Goal: Transaction & Acquisition: Purchase product/service

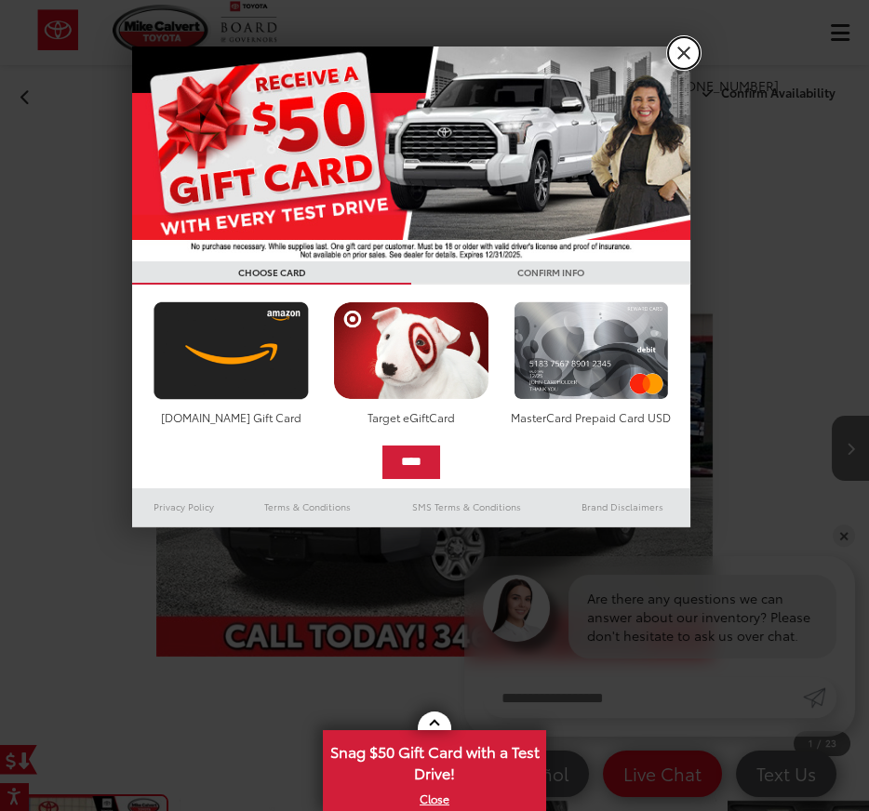
click at [683, 53] on link "X" at bounding box center [684, 53] width 32 height 32
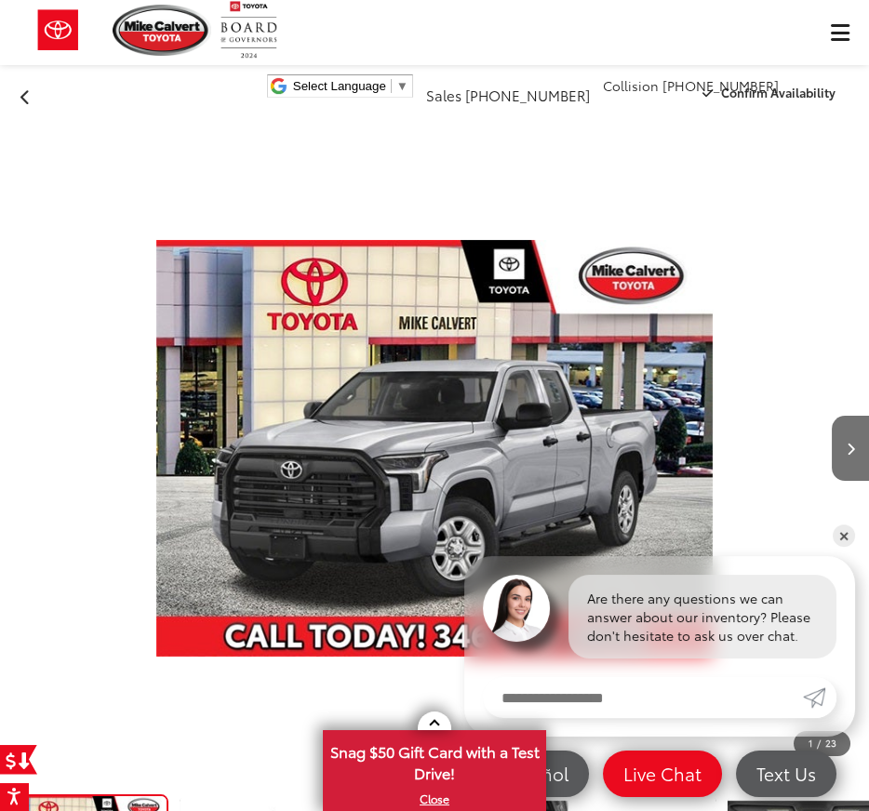
click at [846, 33] on span "Click to show site navigation" at bounding box center [840, 33] width 19 height 1
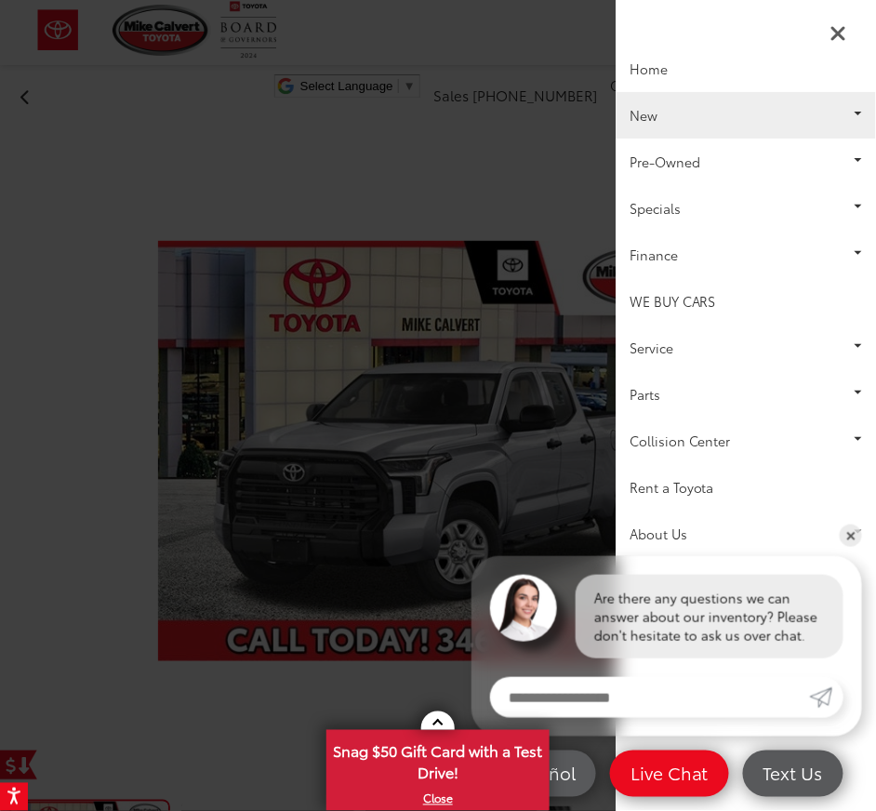
click at [713, 112] on link "New" at bounding box center [746, 115] width 260 height 47
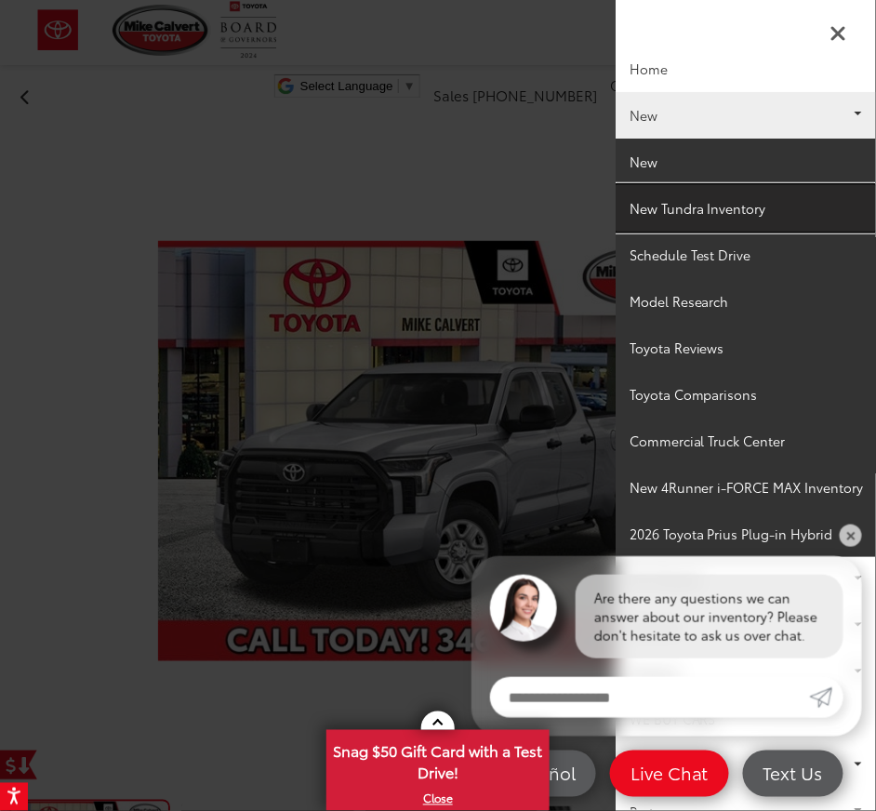
click at [707, 211] on link "New Tundra Inventory" at bounding box center [746, 208] width 260 height 47
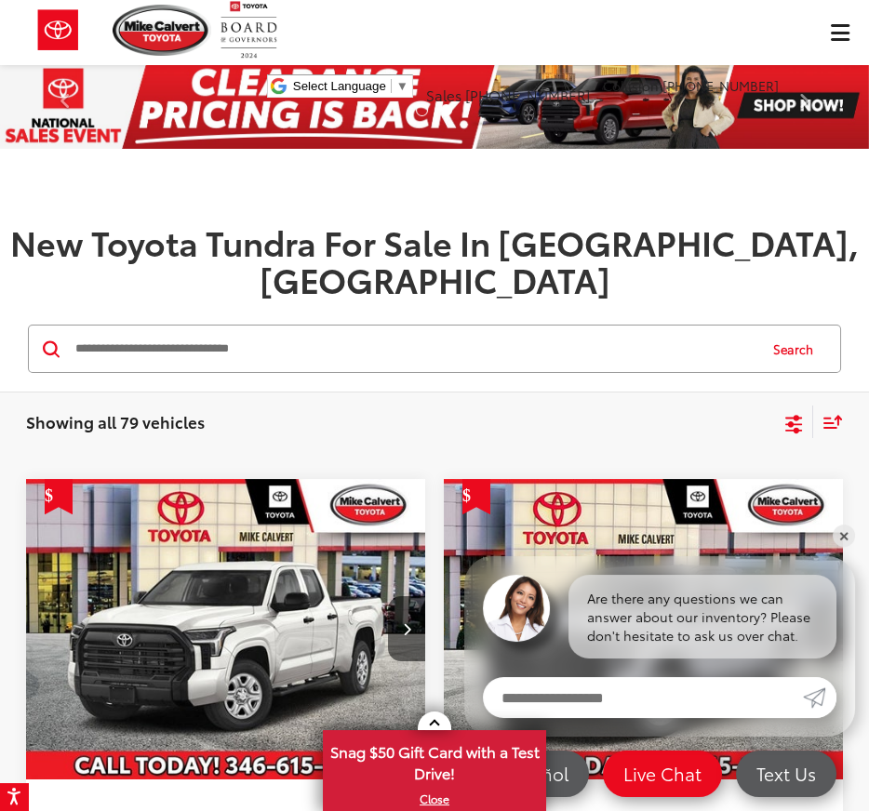
click at [796, 415] on icon "Select filters" at bounding box center [793, 421] width 17 height 12
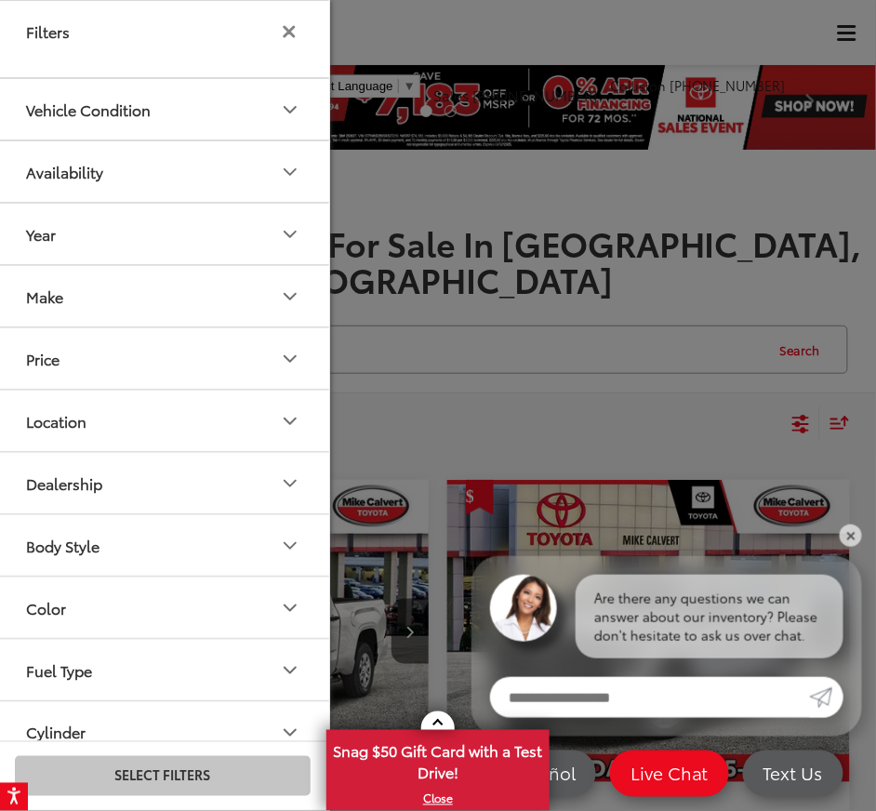
click at [289, 293] on icon "Make" at bounding box center [290, 297] width 22 height 22
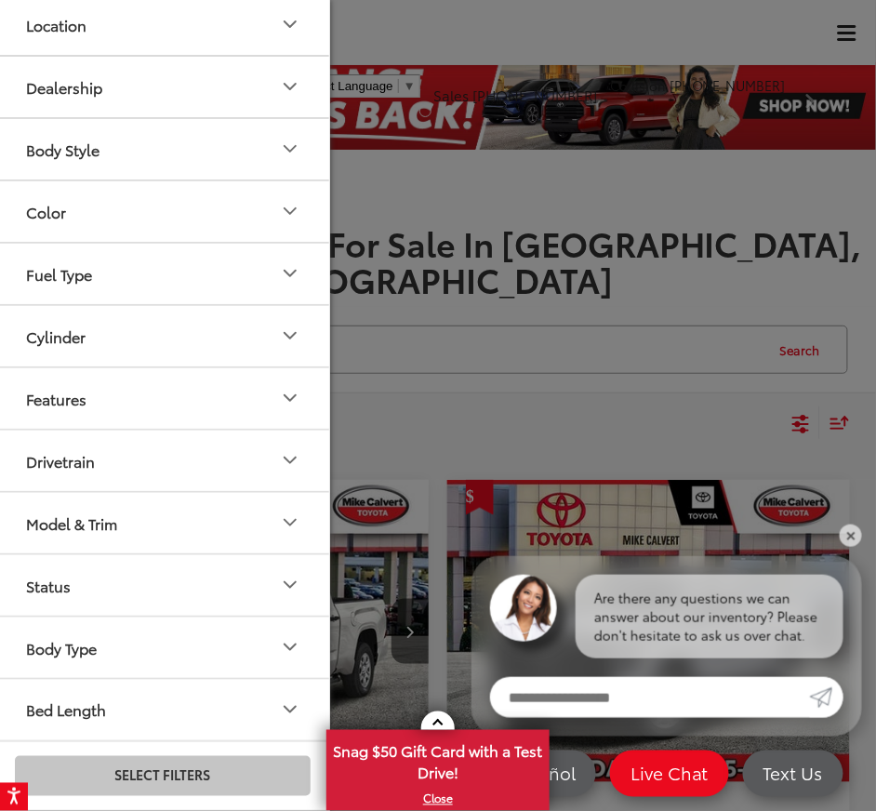
scroll to position [511, 0]
click at [271, 709] on button "Bed Length" at bounding box center [163, 710] width 335 height 60
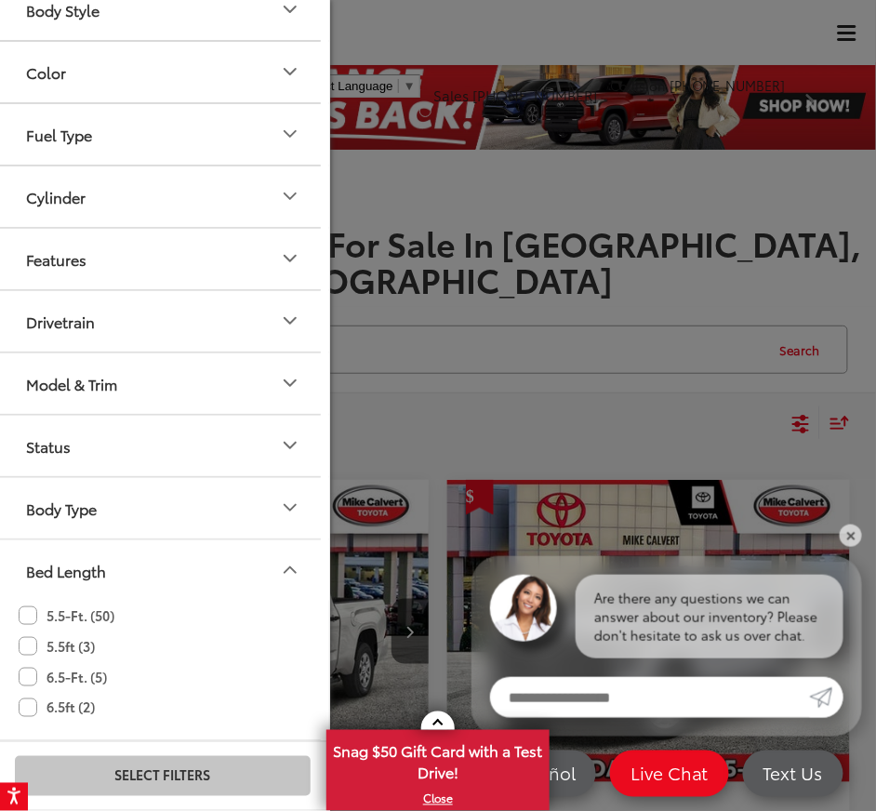
scroll to position [649, 0]
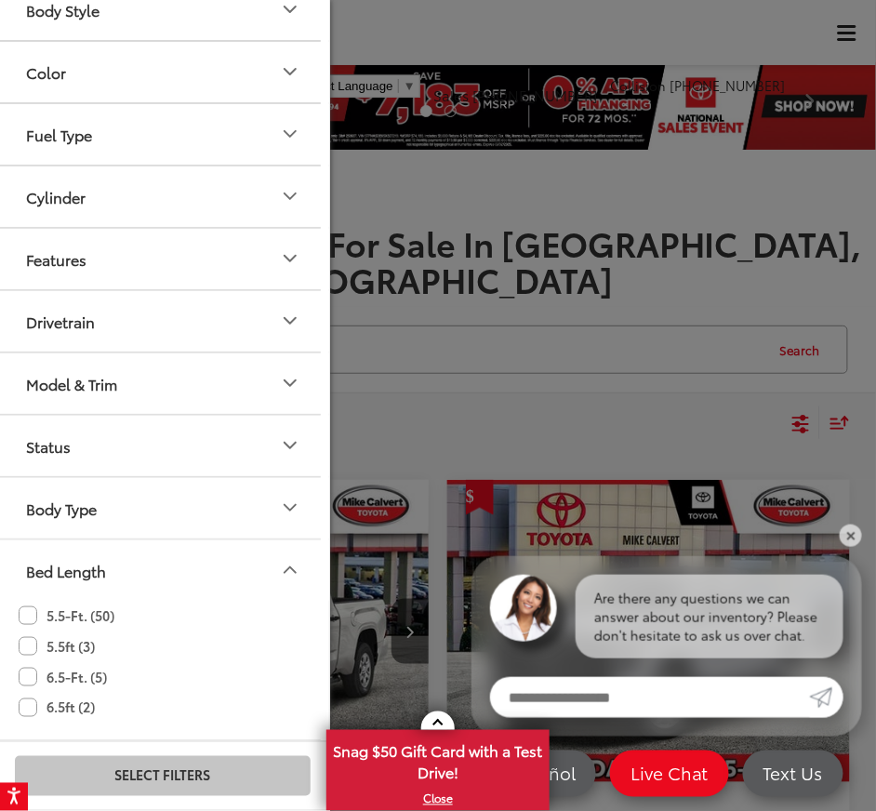
click at [31, 673] on label "6.5-Ft. (5)" at bounding box center [63, 677] width 88 height 31
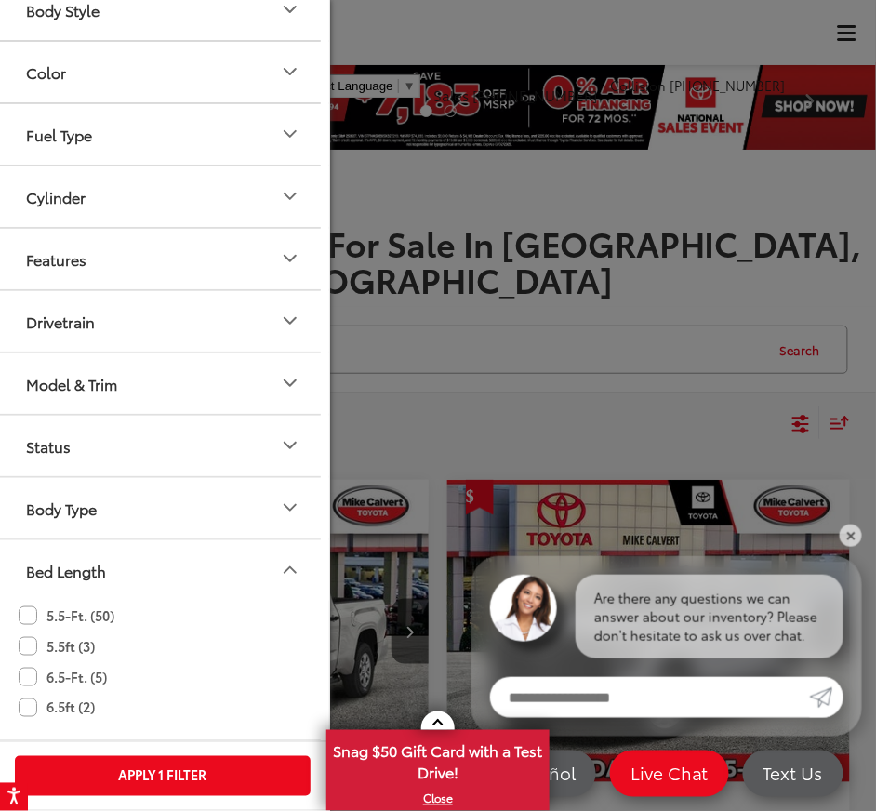
click at [33, 710] on label "6.5ft (2)" at bounding box center [57, 708] width 76 height 31
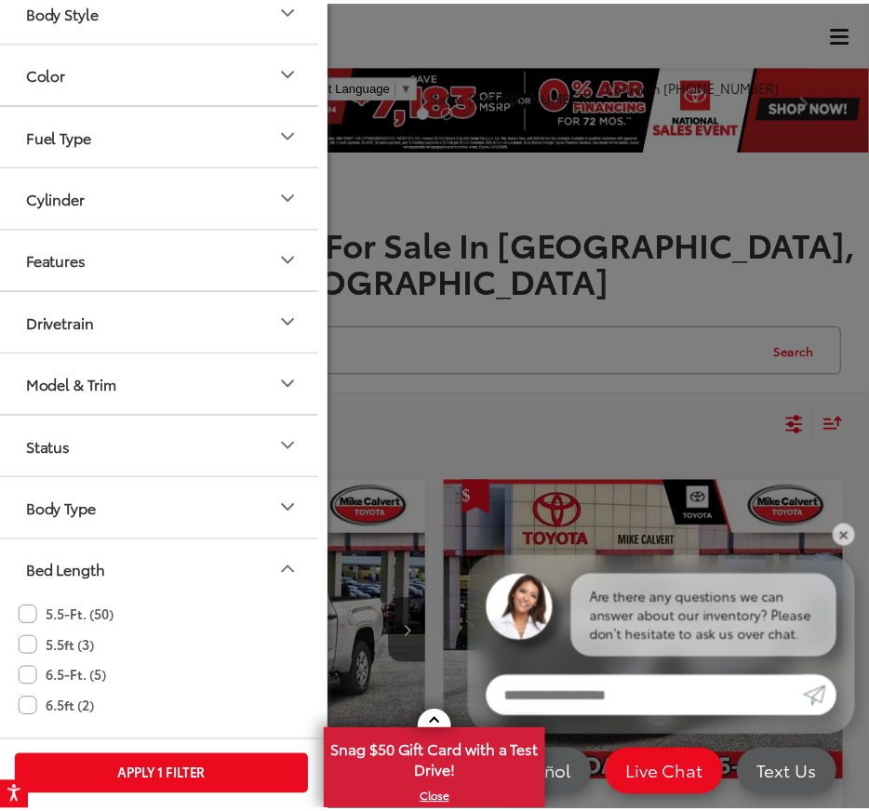
scroll to position [0, 0]
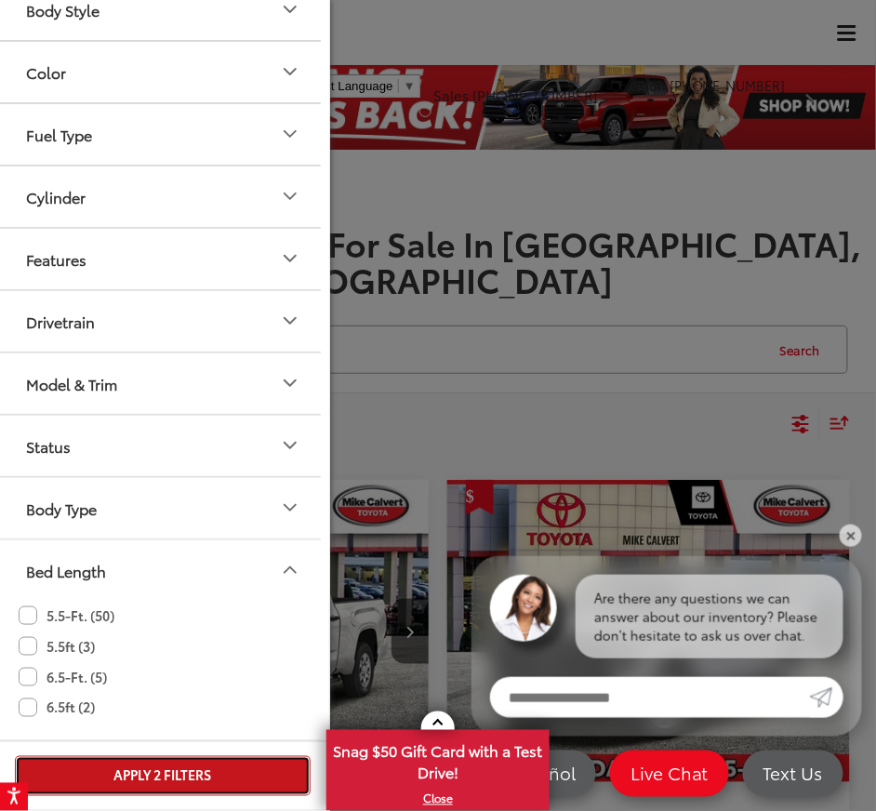
click at [157, 775] on button "Apply 2 Filters" at bounding box center [163, 776] width 296 height 40
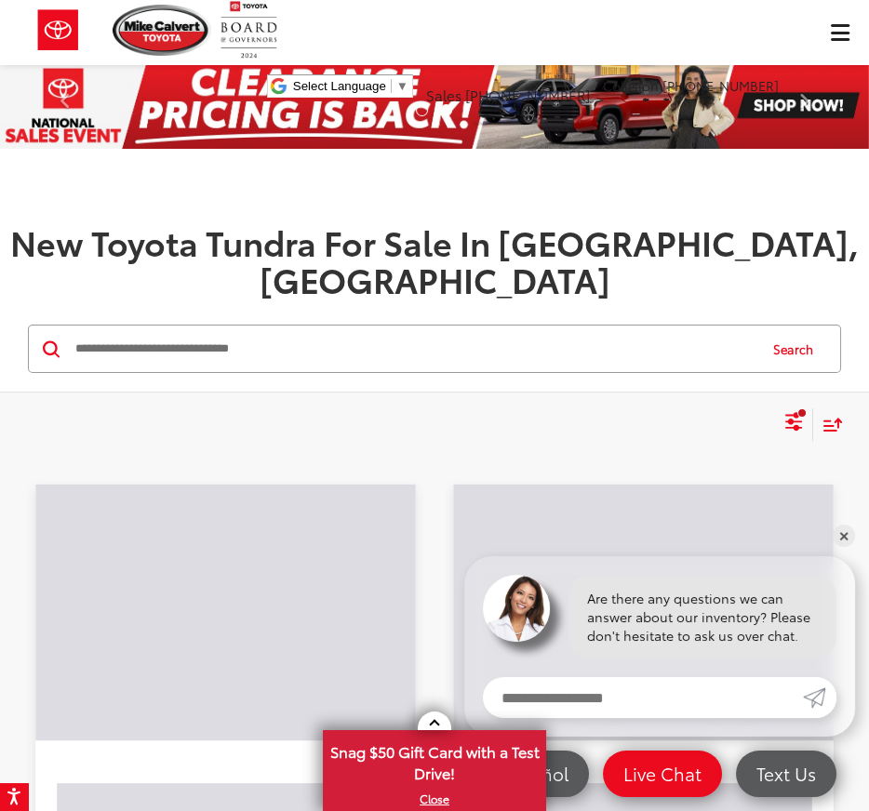
scroll to position [678, 0]
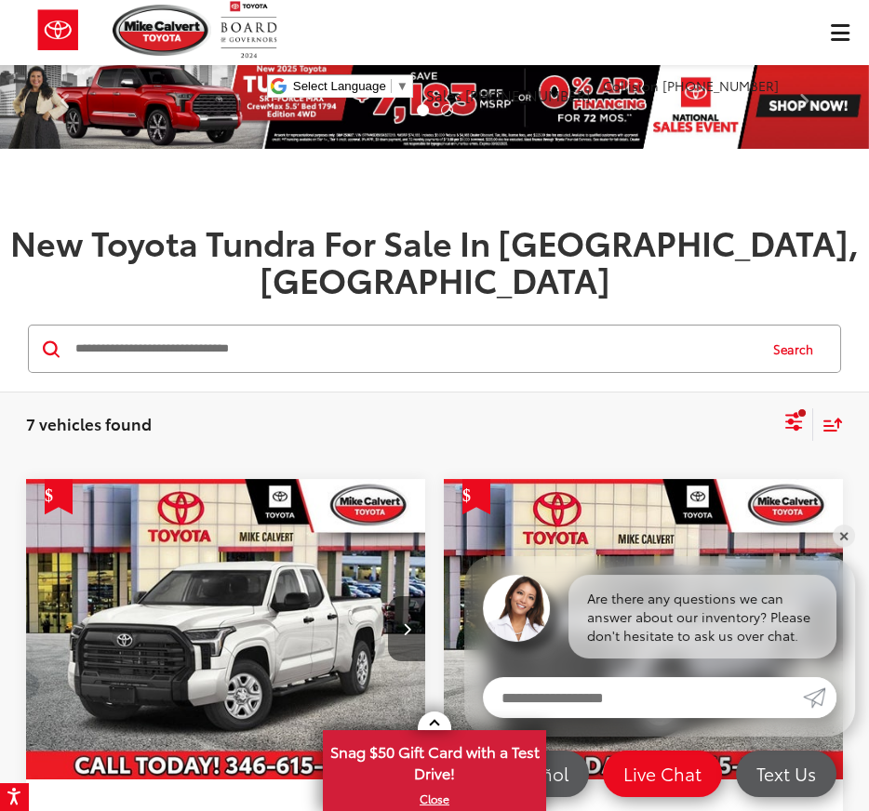
click at [829, 408] on div "Sort" at bounding box center [828, 424] width 30 height 33
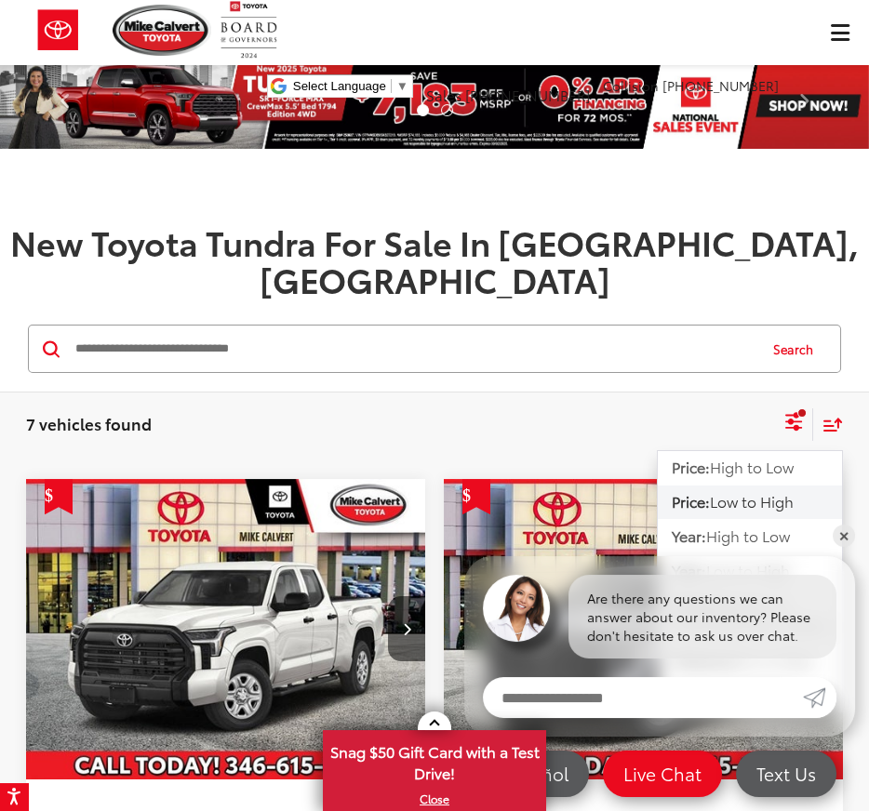
click at [728, 490] on span "Low to High" at bounding box center [752, 500] width 84 height 21
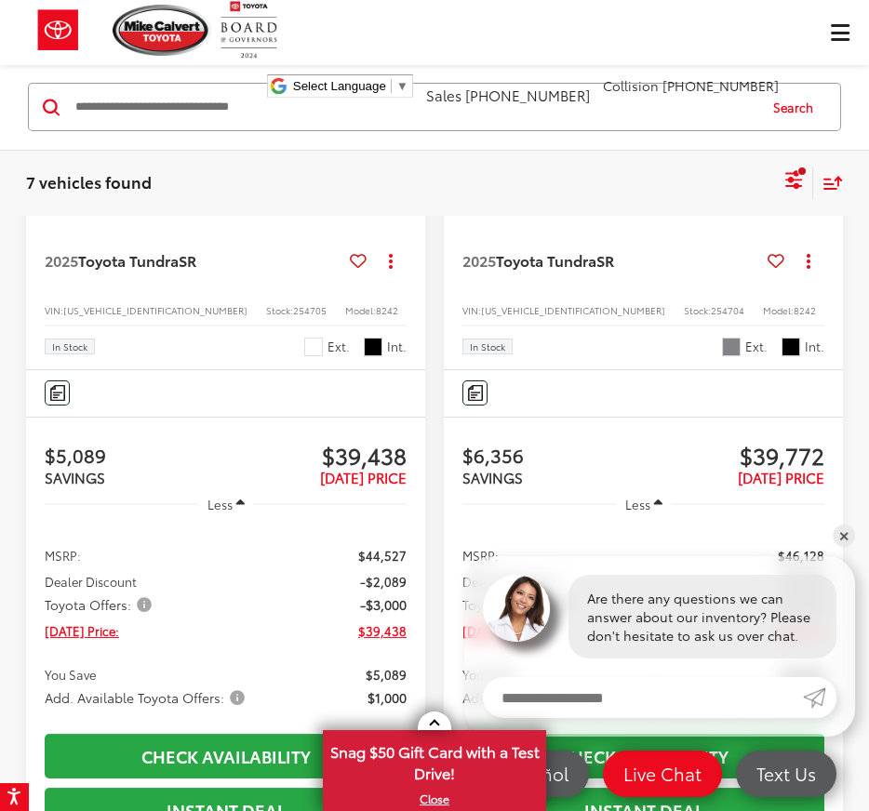
scroll to position [326, 0]
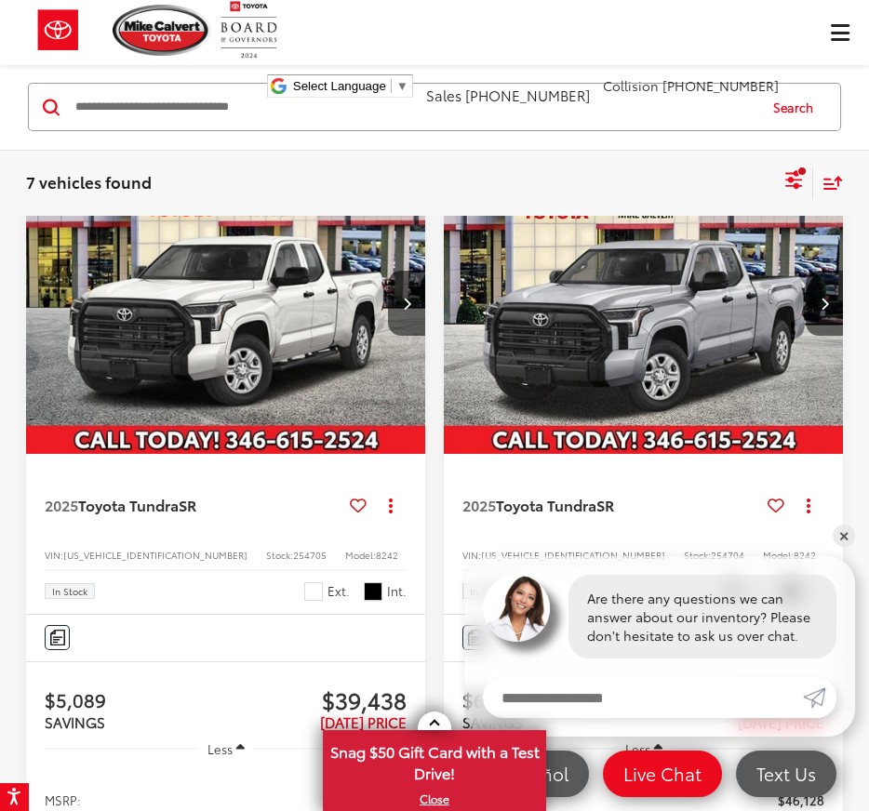
click at [682, 250] on img "2025 Toyota Tundra SR 0" at bounding box center [644, 303] width 402 height 301
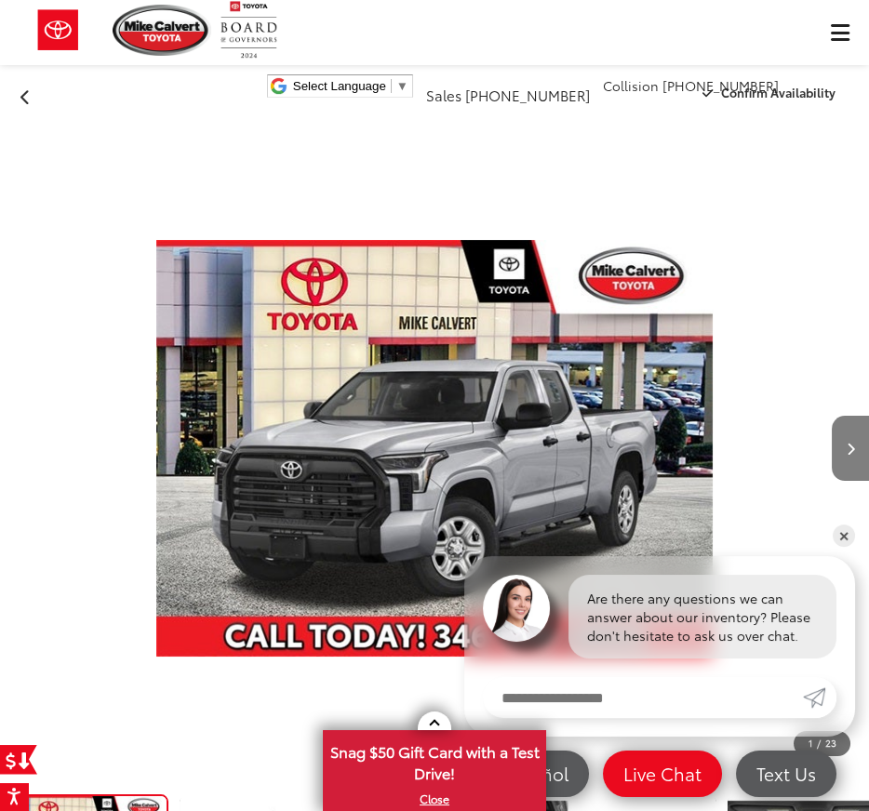
click at [860, 416] on button "Next image" at bounding box center [850, 448] width 37 height 65
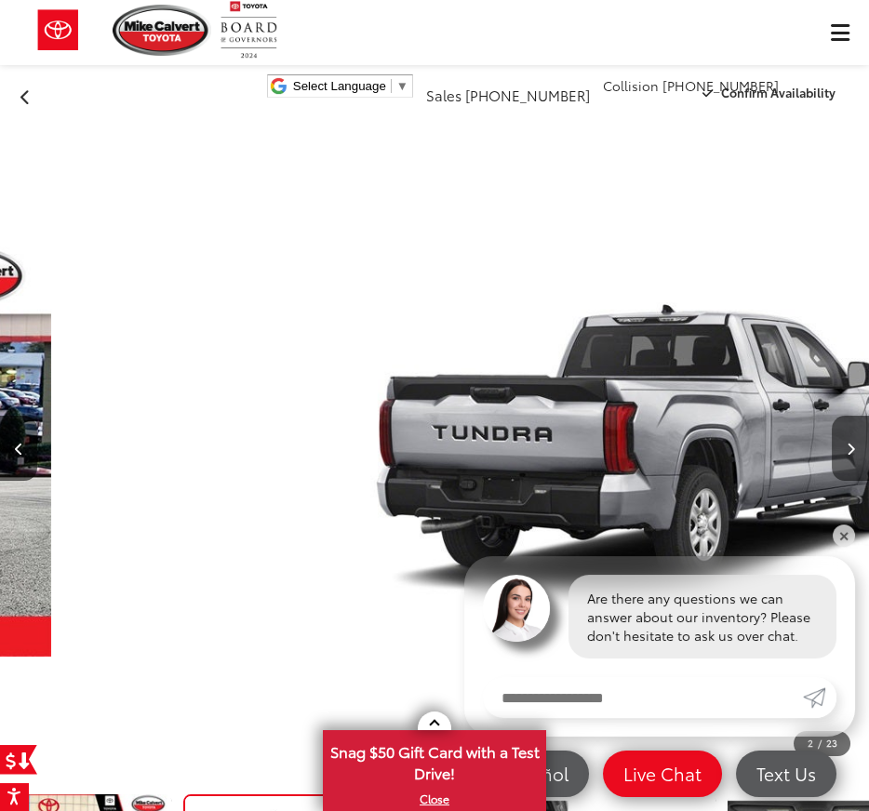
scroll to position [0, 868]
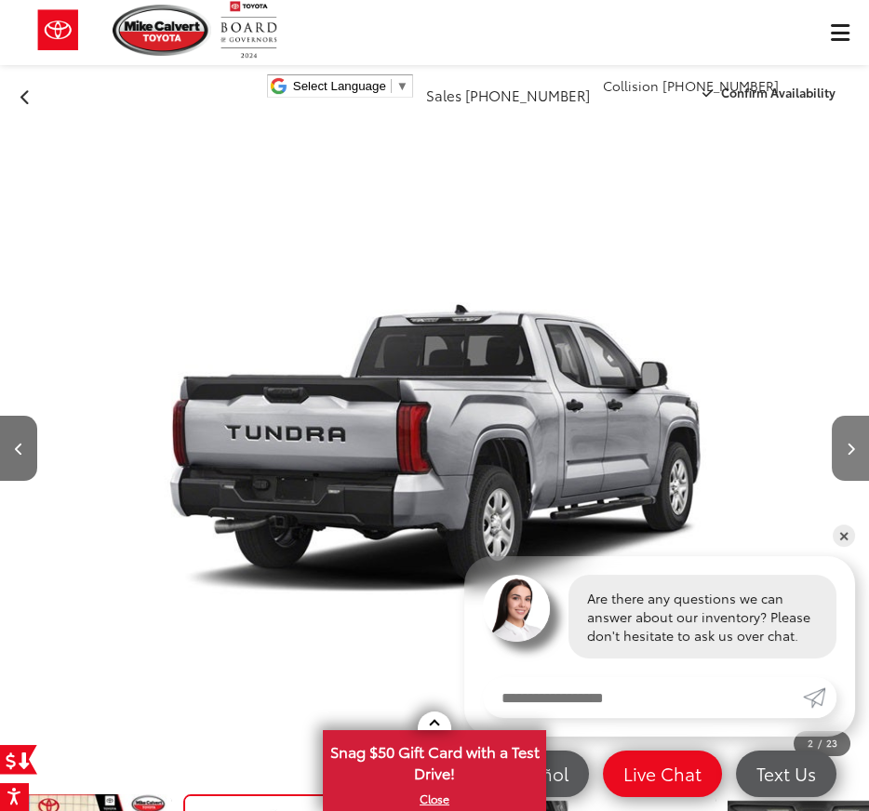
click at [860, 416] on button "Next image" at bounding box center [850, 448] width 37 height 65
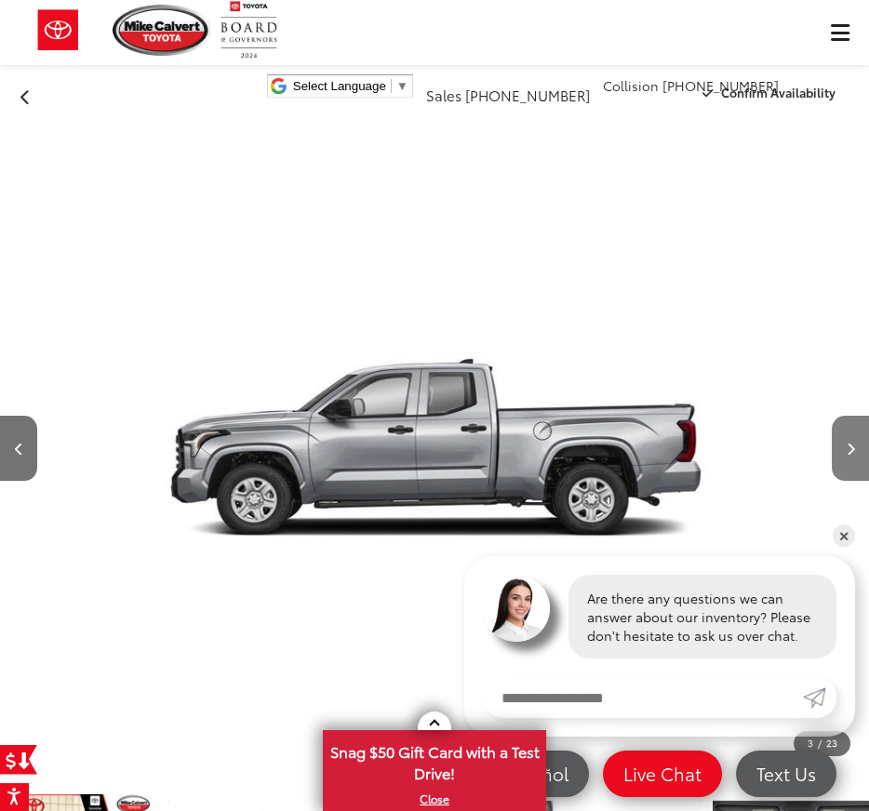
click at [860, 416] on button "Next image" at bounding box center [850, 448] width 37 height 65
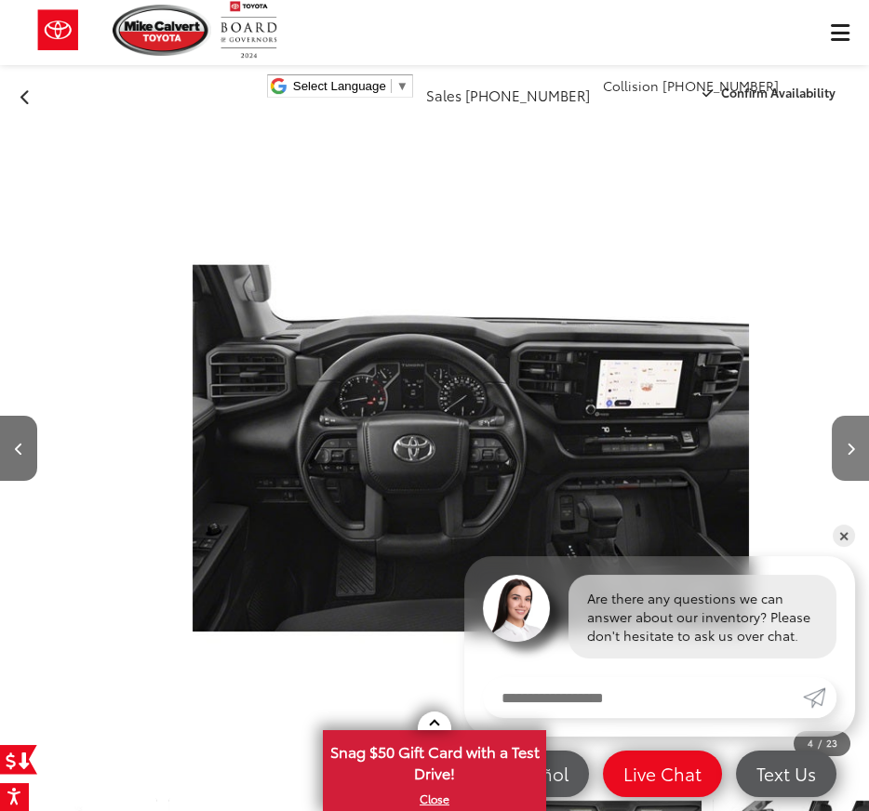
scroll to position [0, 2606]
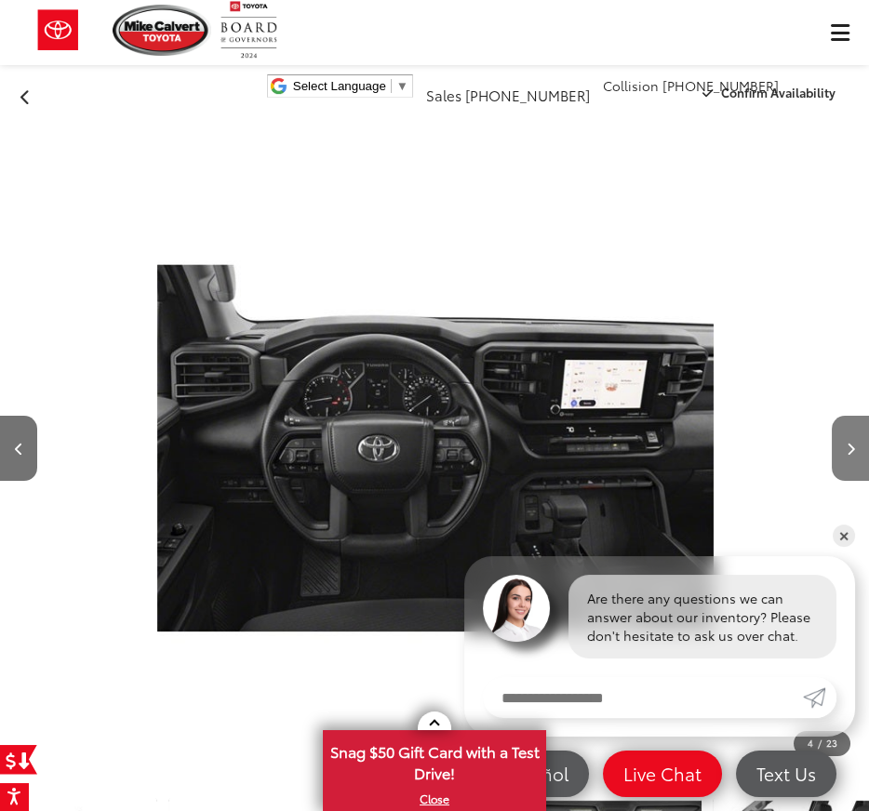
click at [860, 416] on button "Next image" at bounding box center [850, 448] width 37 height 65
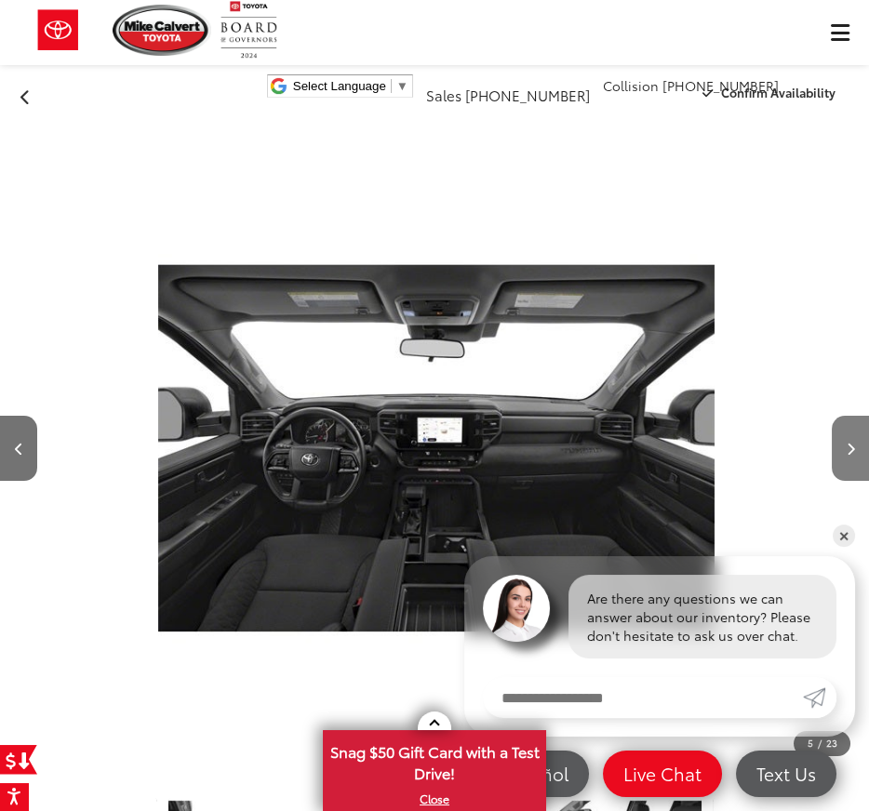
scroll to position [0, 3474]
click at [860, 416] on button "Next image" at bounding box center [850, 448] width 37 height 65
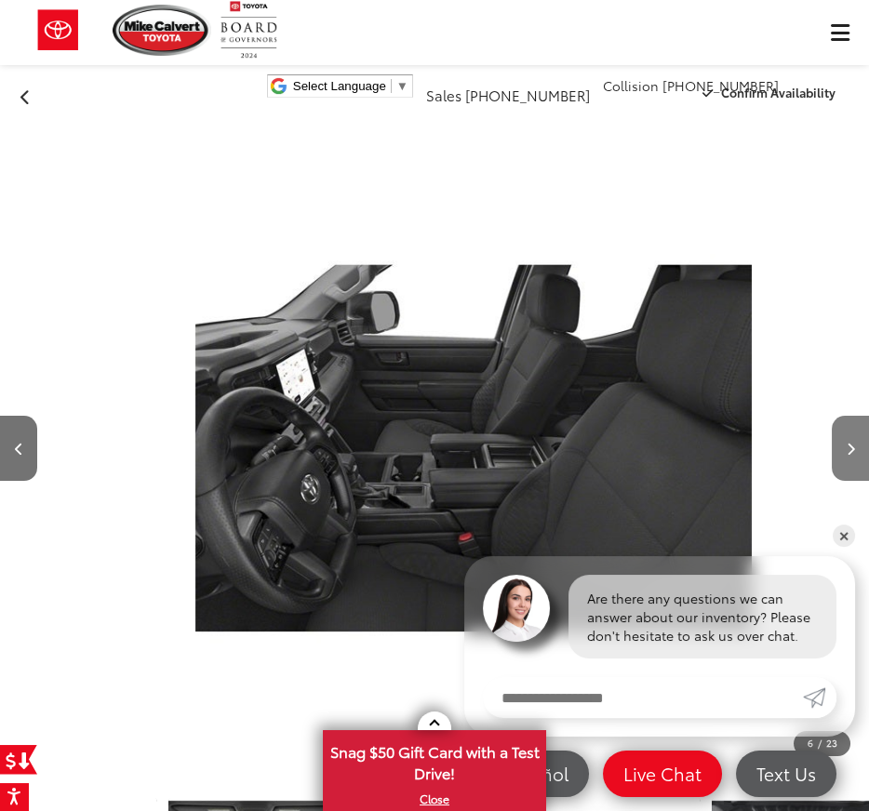
scroll to position [0, 4343]
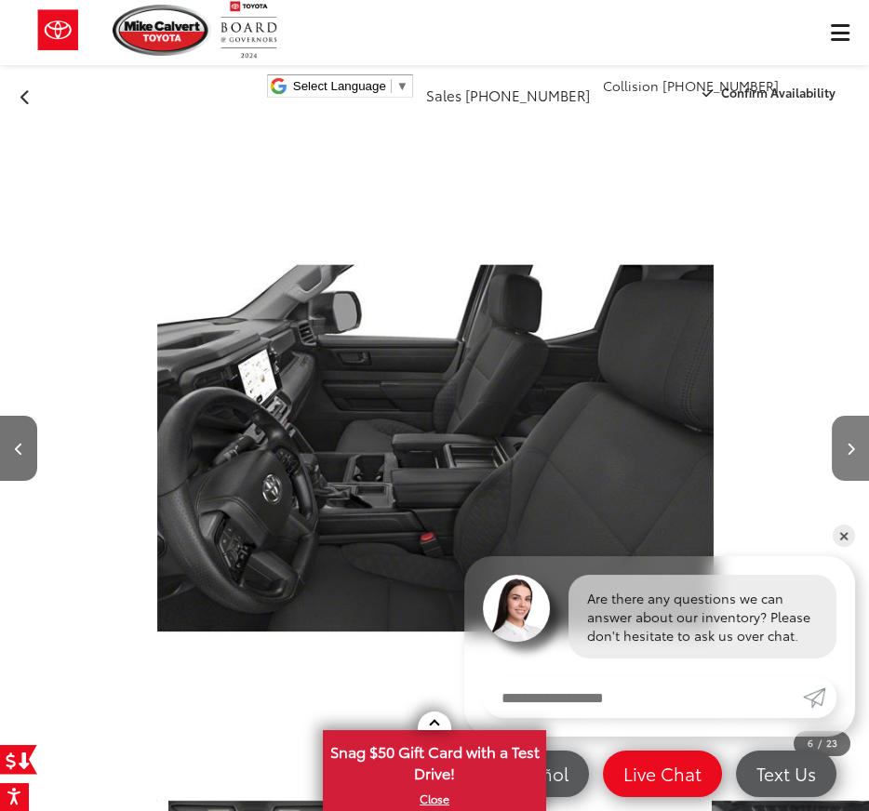
click at [860, 416] on button "Next image" at bounding box center [850, 448] width 37 height 65
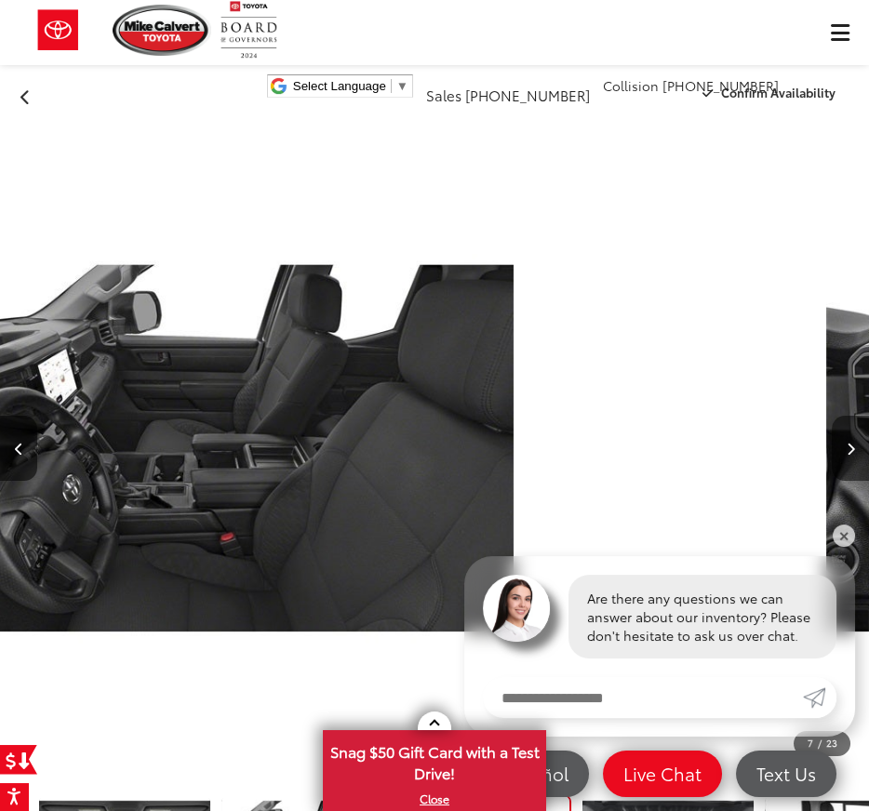
scroll to position [0, 744]
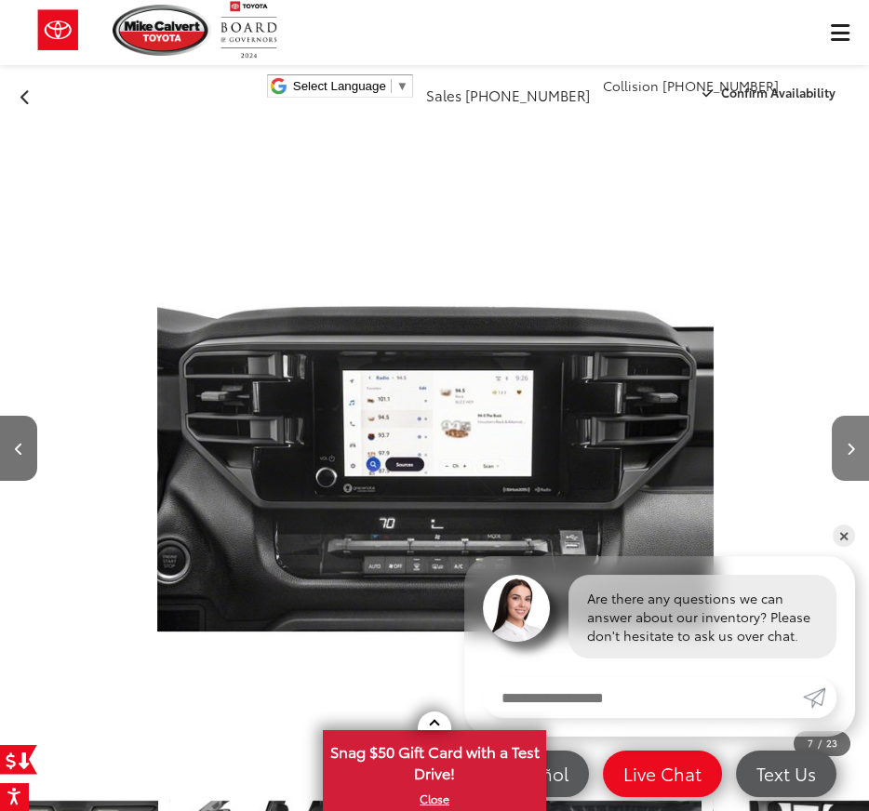
click at [860, 416] on button "Next image" at bounding box center [850, 448] width 37 height 65
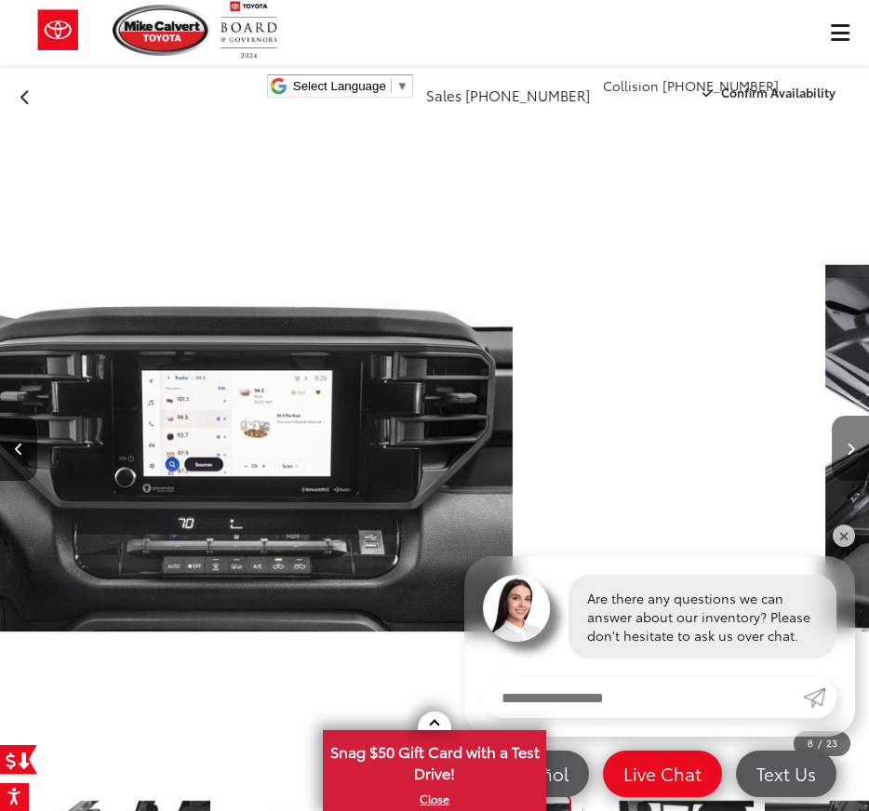
scroll to position [0, 0]
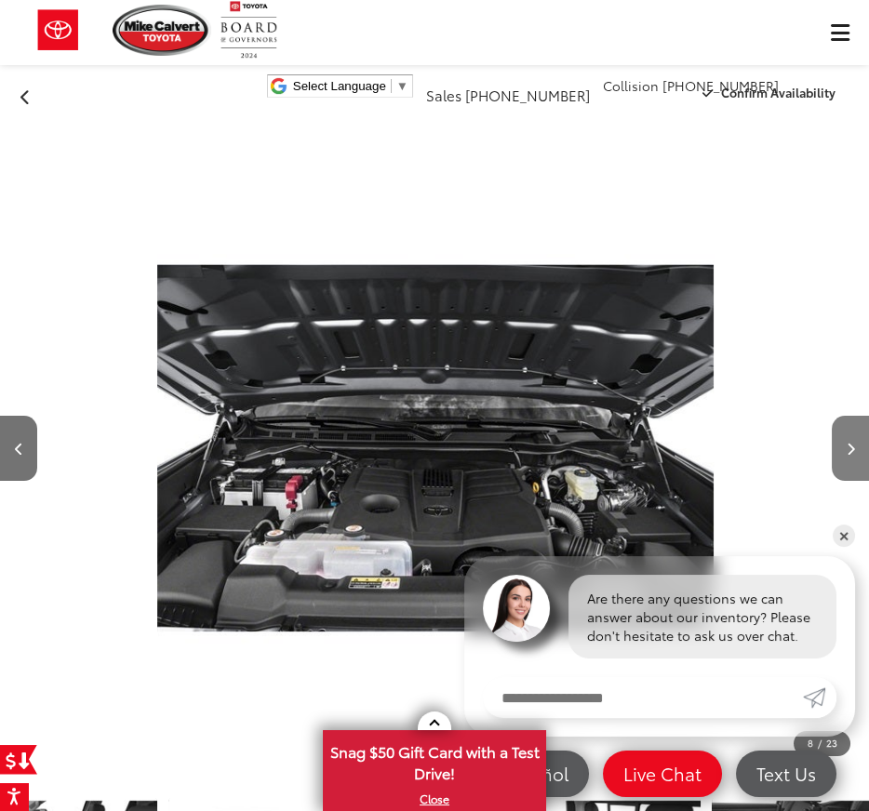
click at [860, 416] on button "Next image" at bounding box center [850, 448] width 37 height 65
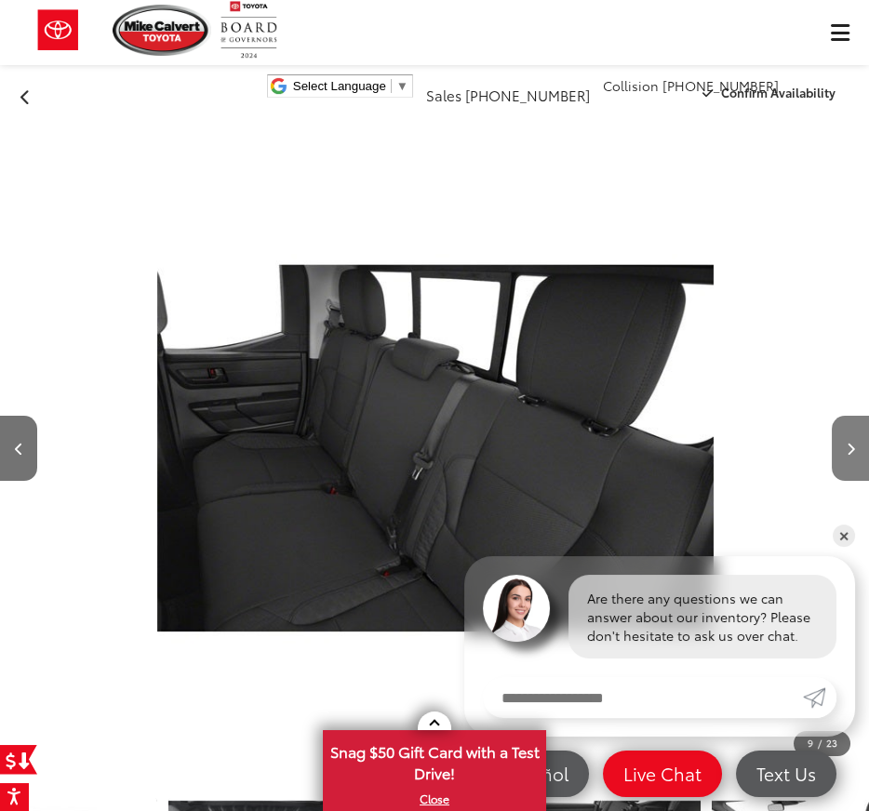
click at [860, 416] on button "Next image" at bounding box center [850, 448] width 37 height 65
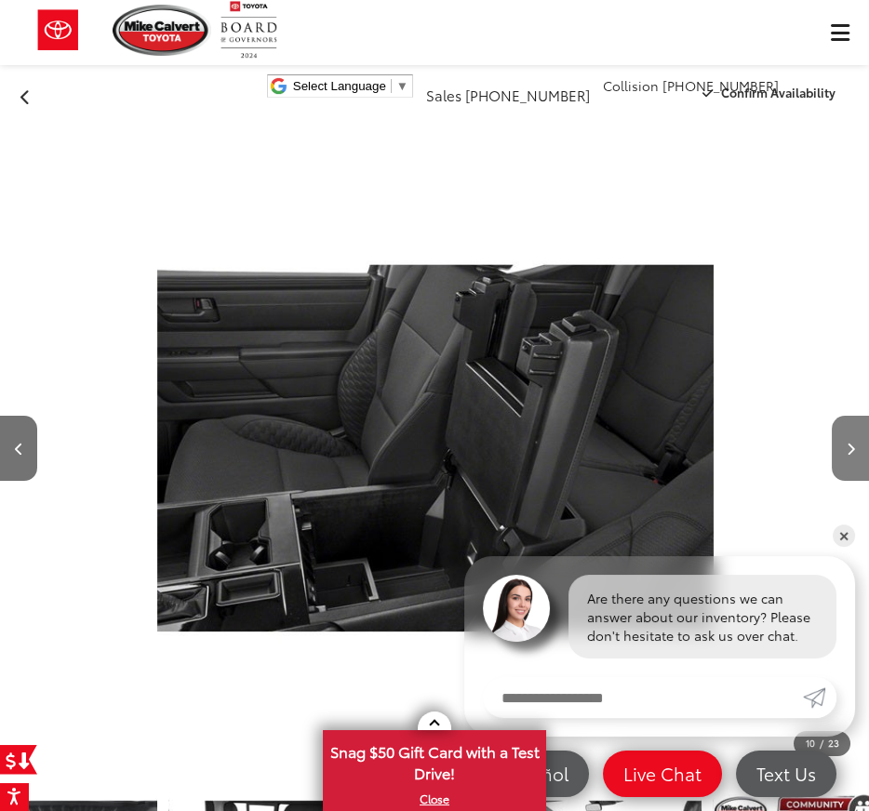
click at [860, 416] on button "Next image" at bounding box center [850, 448] width 37 height 65
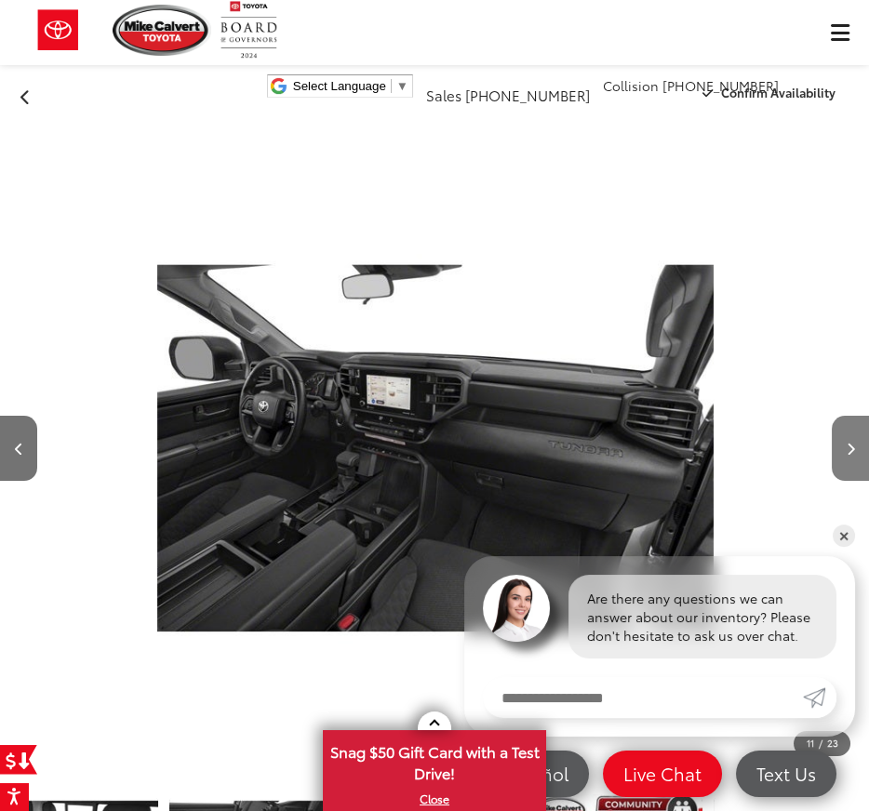
click at [860, 416] on button "Next image" at bounding box center [850, 448] width 37 height 65
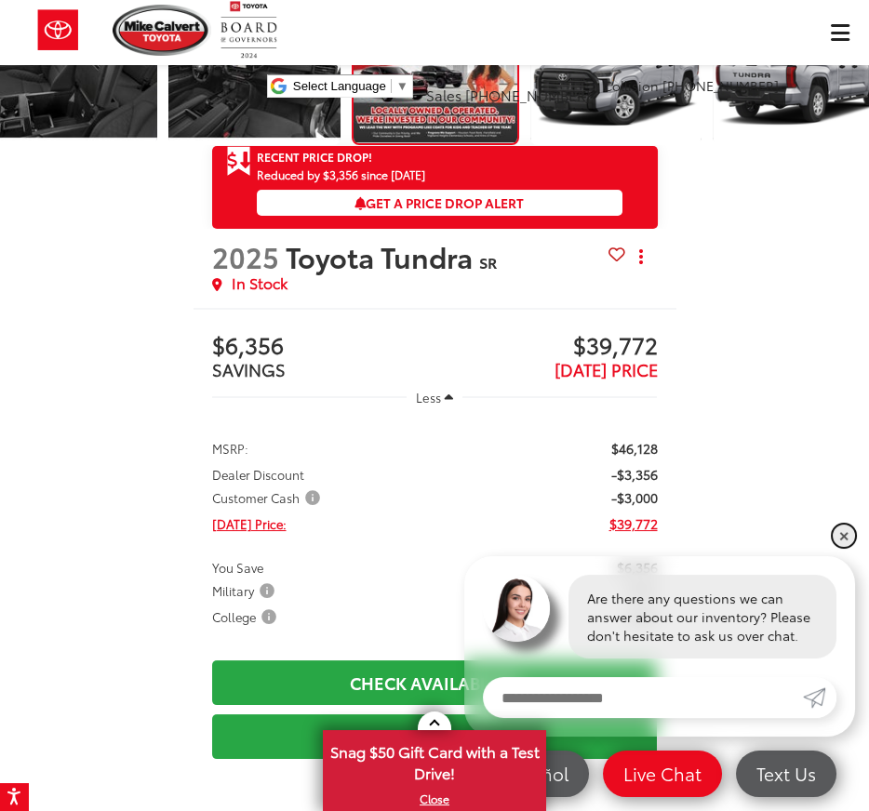
click at [848, 541] on link "✕" at bounding box center [844, 536] width 22 height 22
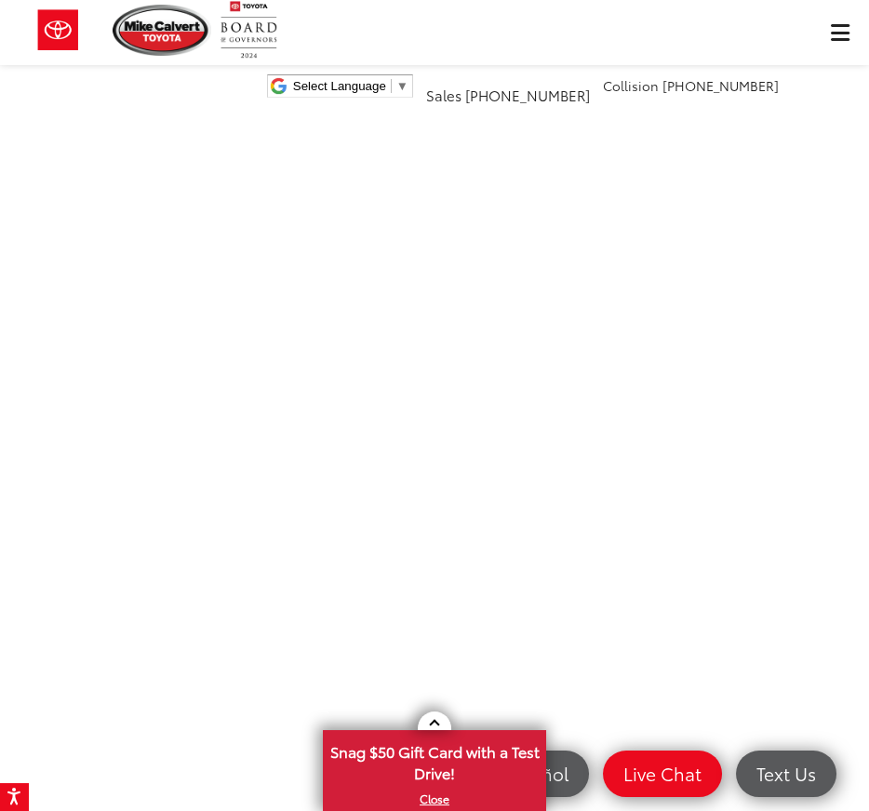
scroll to position [2339, 0]
